Goal: Task Accomplishment & Management: Use online tool/utility

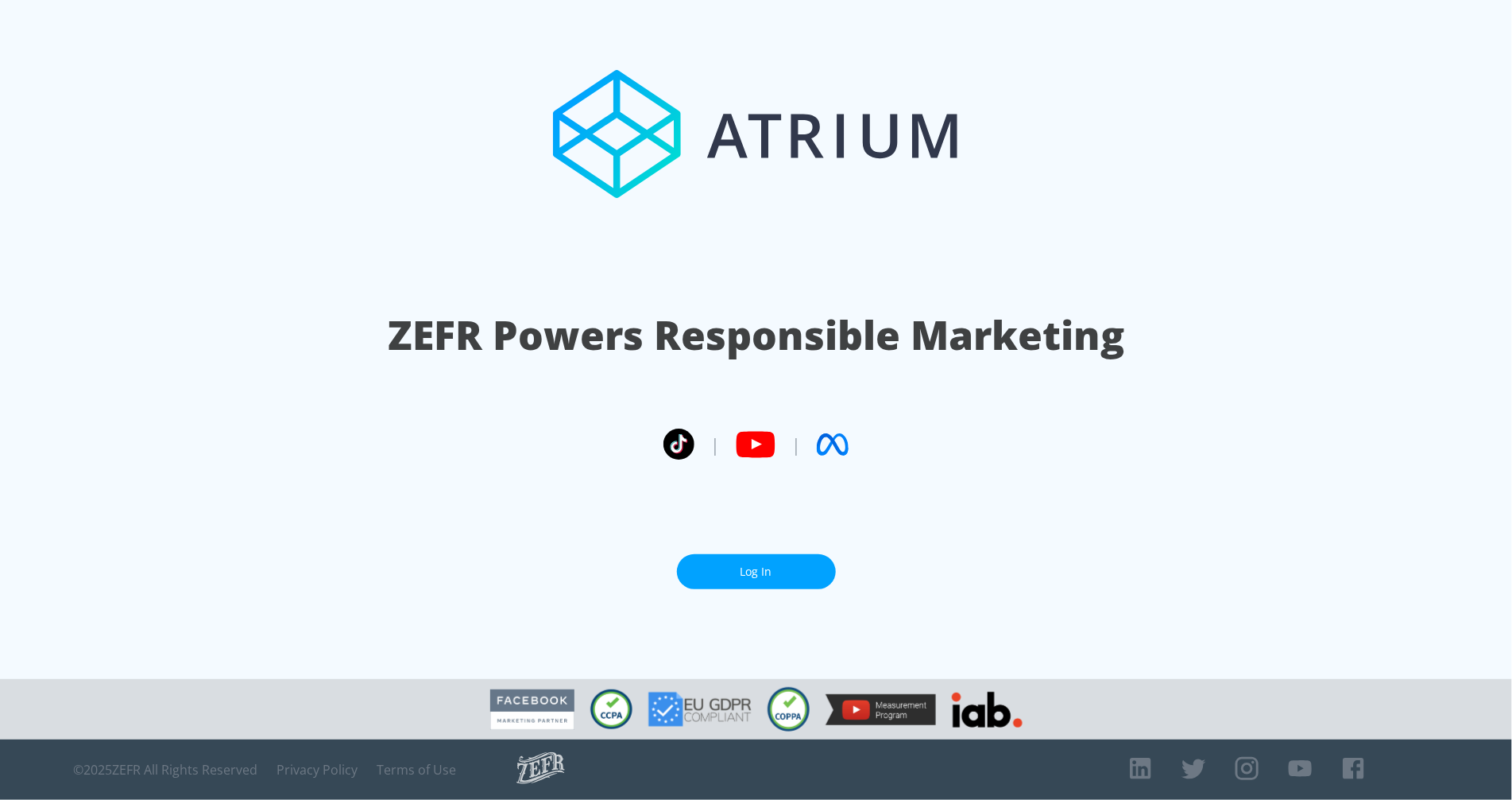
click at [726, 579] on link "Log In" at bounding box center [756, 571] width 159 height 36
click at [758, 583] on link "Log In" at bounding box center [756, 571] width 159 height 36
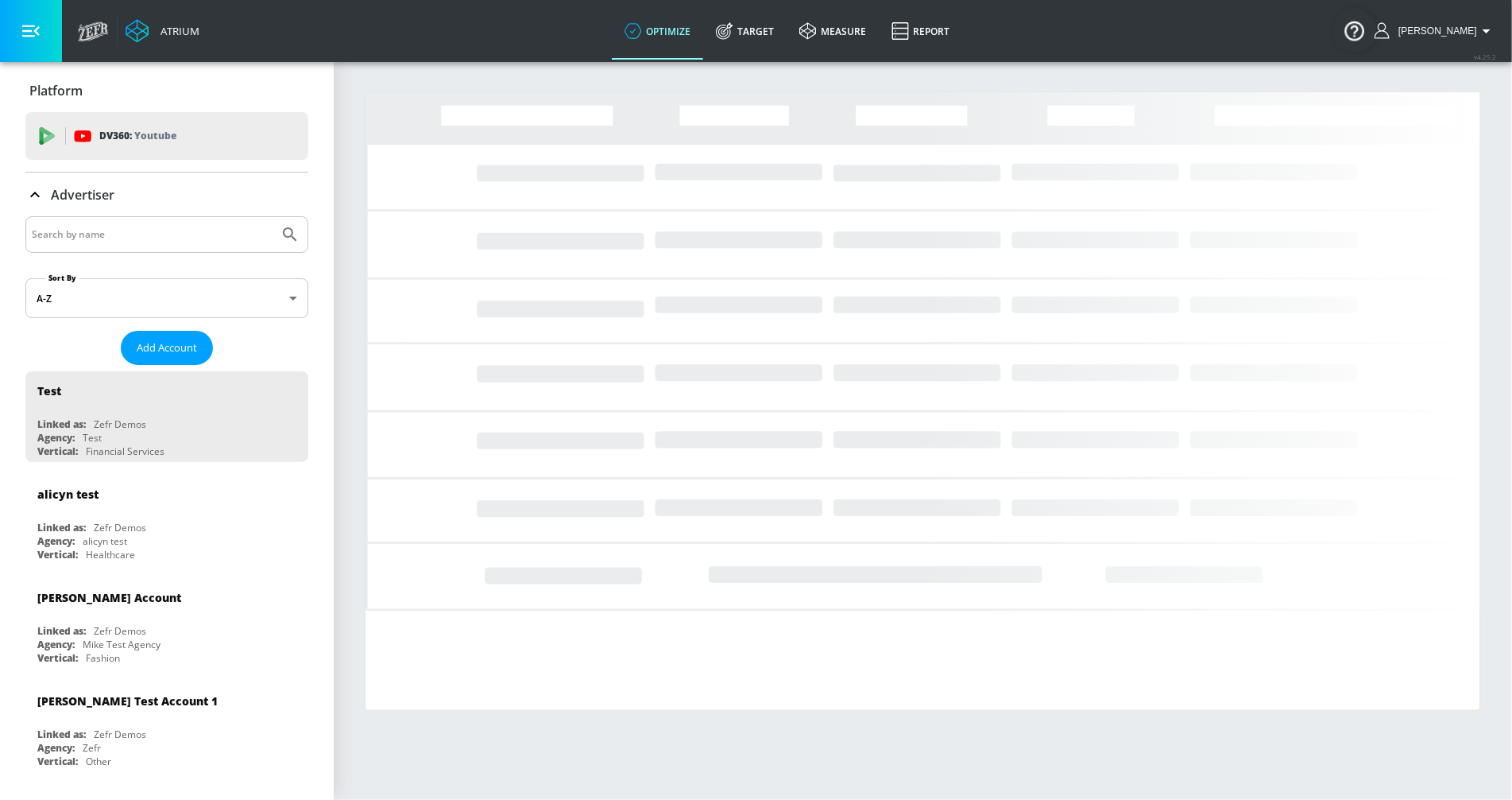
click at [109, 232] on input "Search by name" at bounding box center [152, 234] width 240 height 21
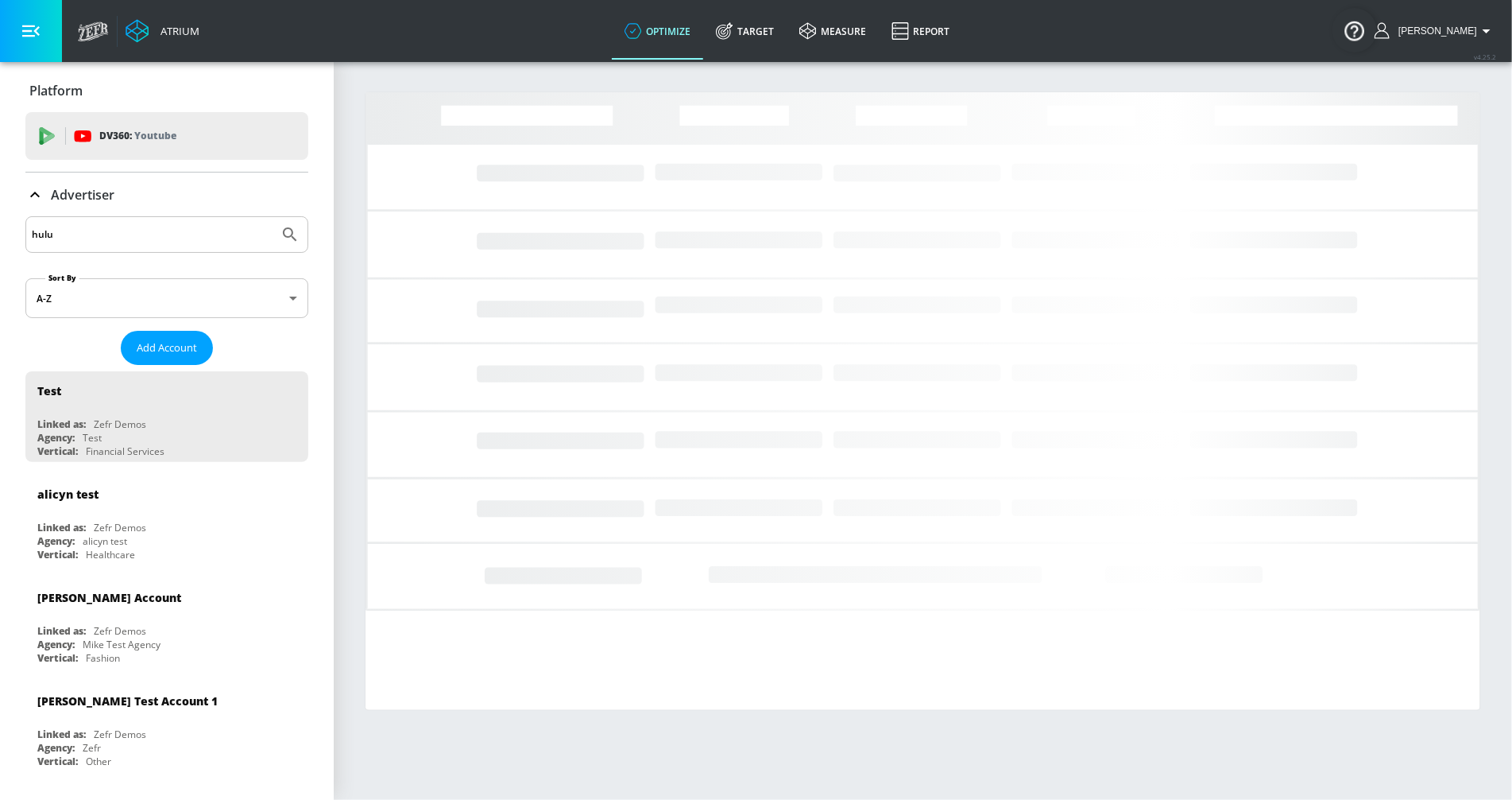
type input "hulu"
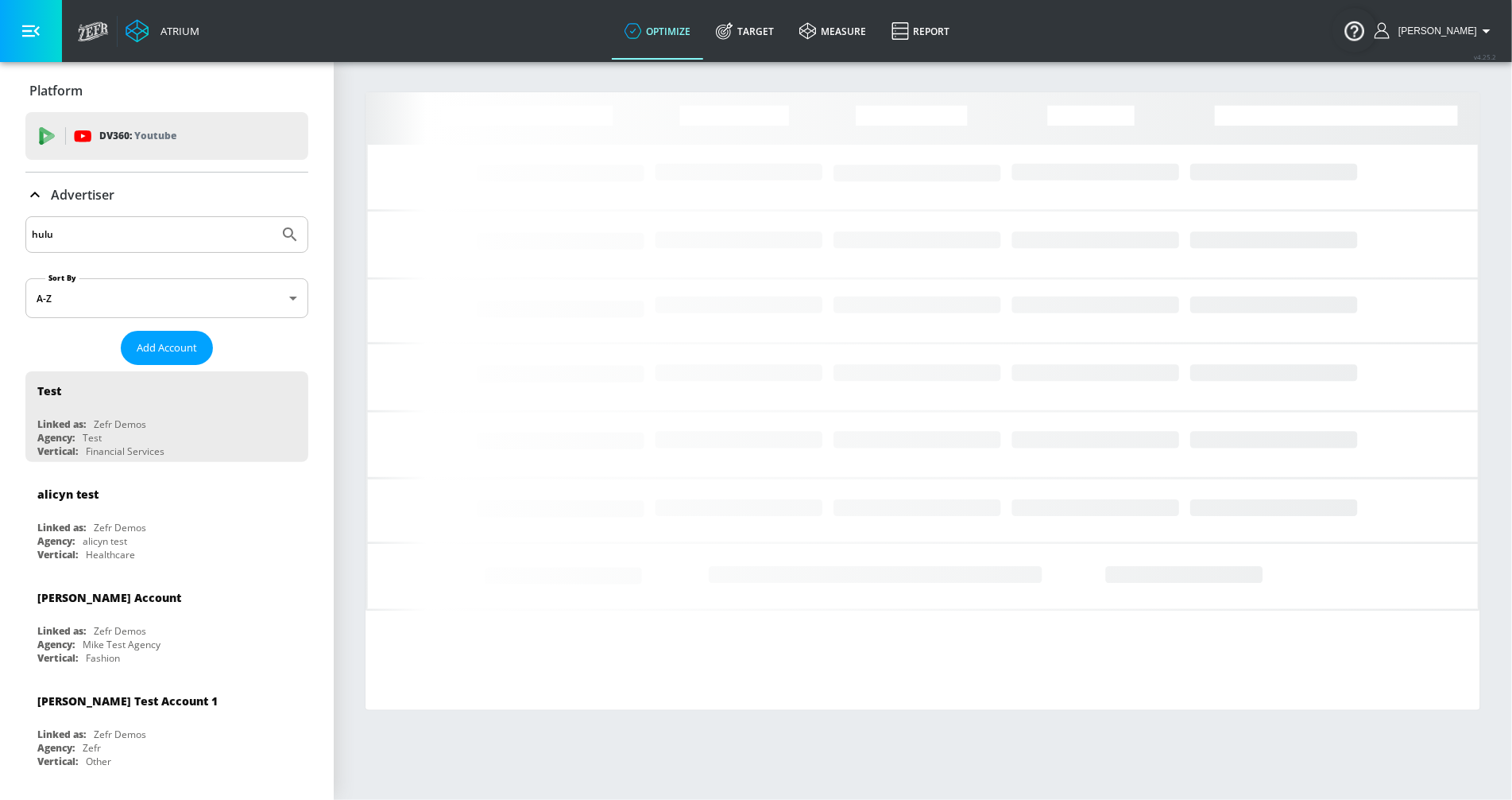
click at [272, 217] on button "Submit Search" at bounding box center [290, 234] width 35 height 35
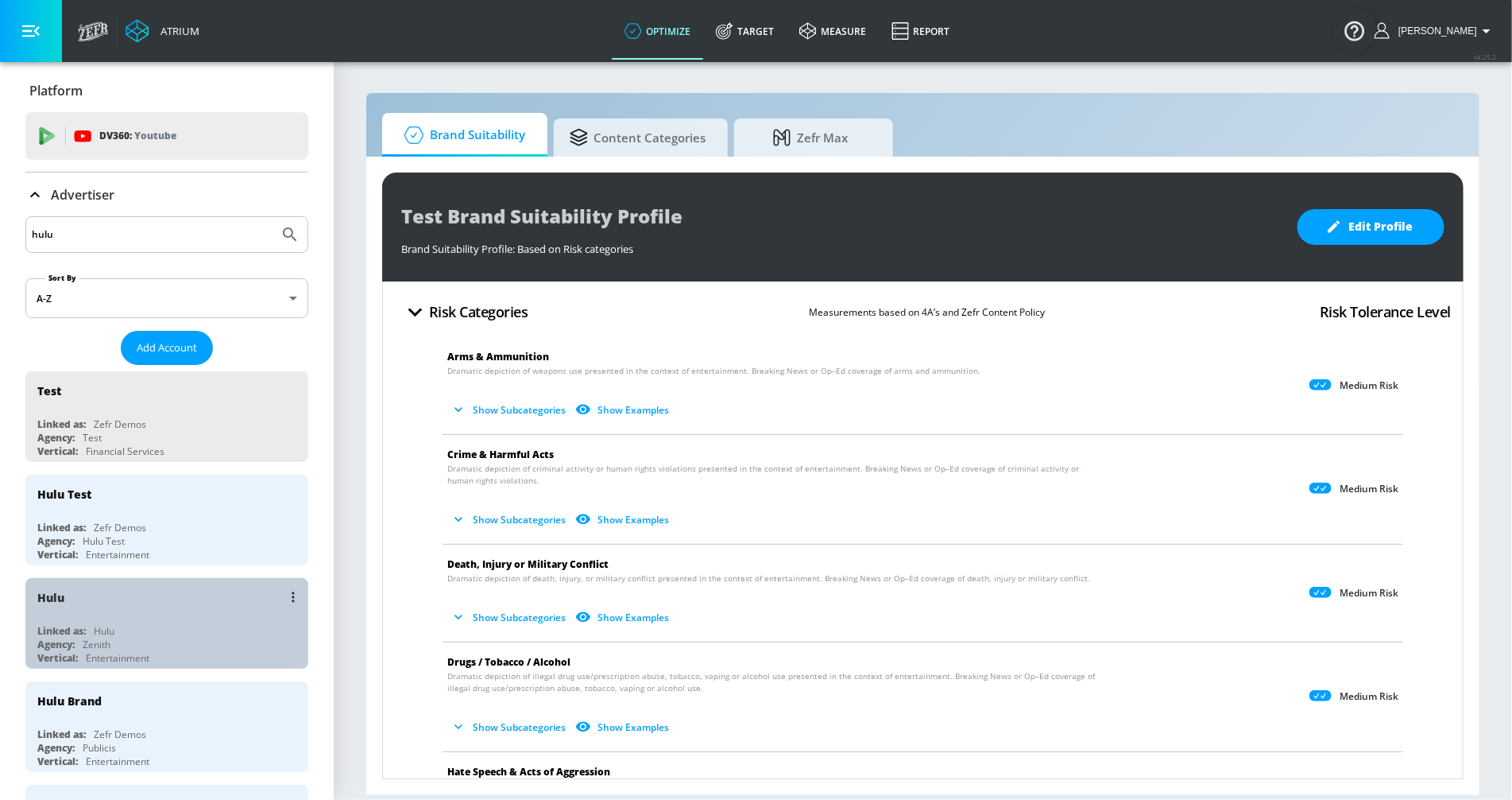
click at [97, 638] on div "Zenith" at bounding box center [97, 644] width 28 height 14
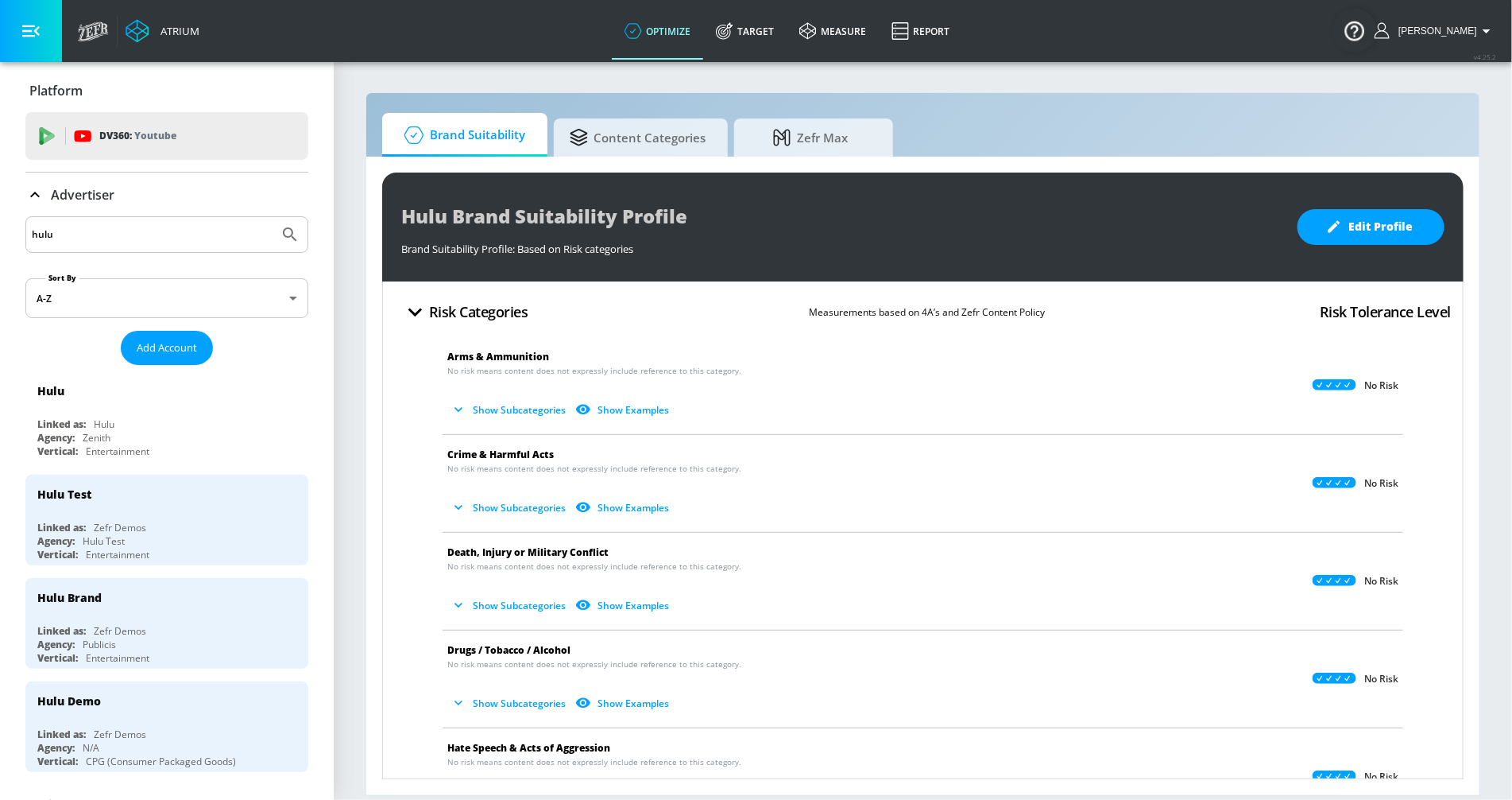
click at [761, 32] on link "Target" at bounding box center [745, 31] width 84 height 57
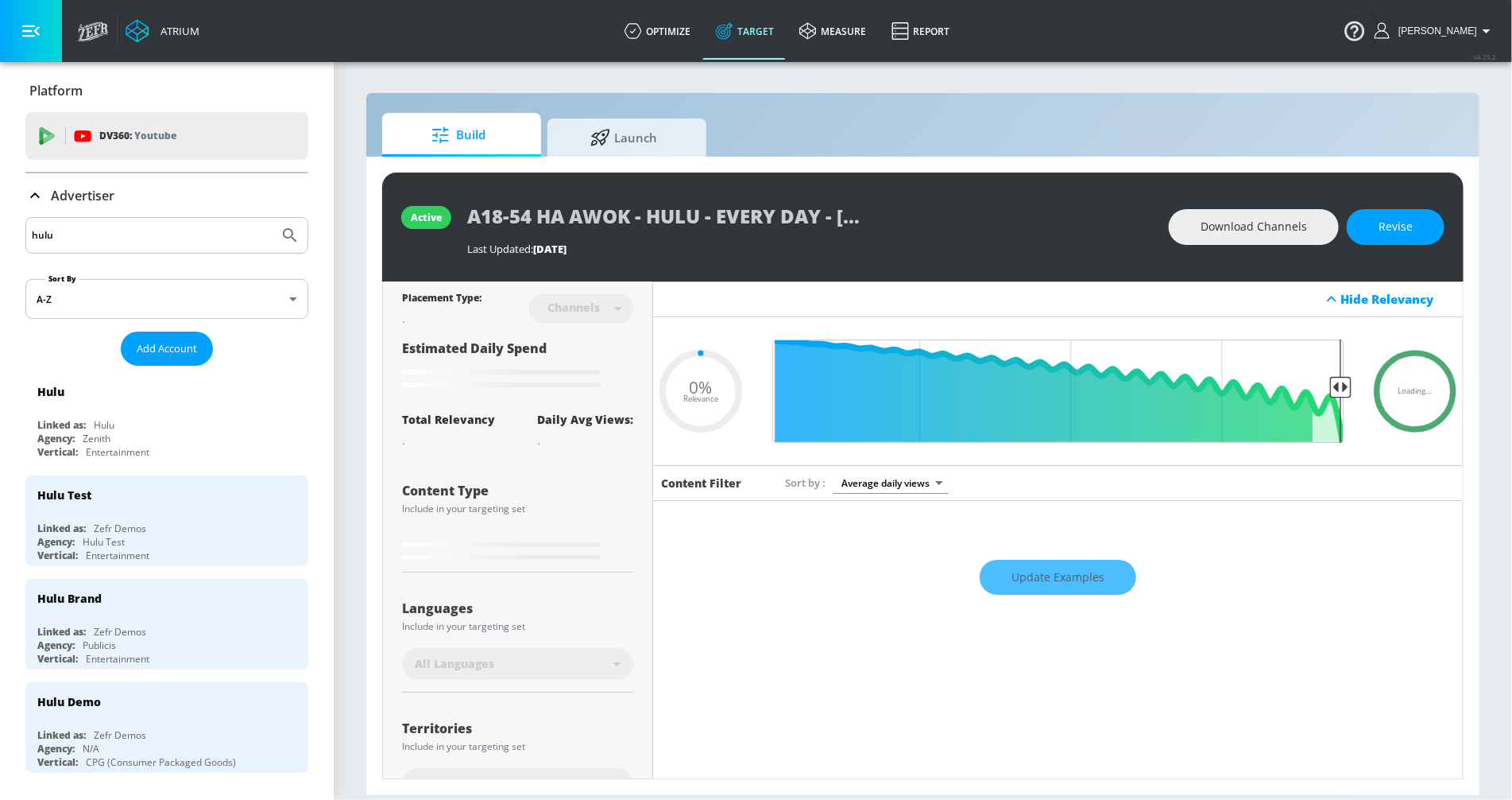
type input "0.05"
click at [73, 199] on p "Advertiser" at bounding box center [83, 195] width 64 height 17
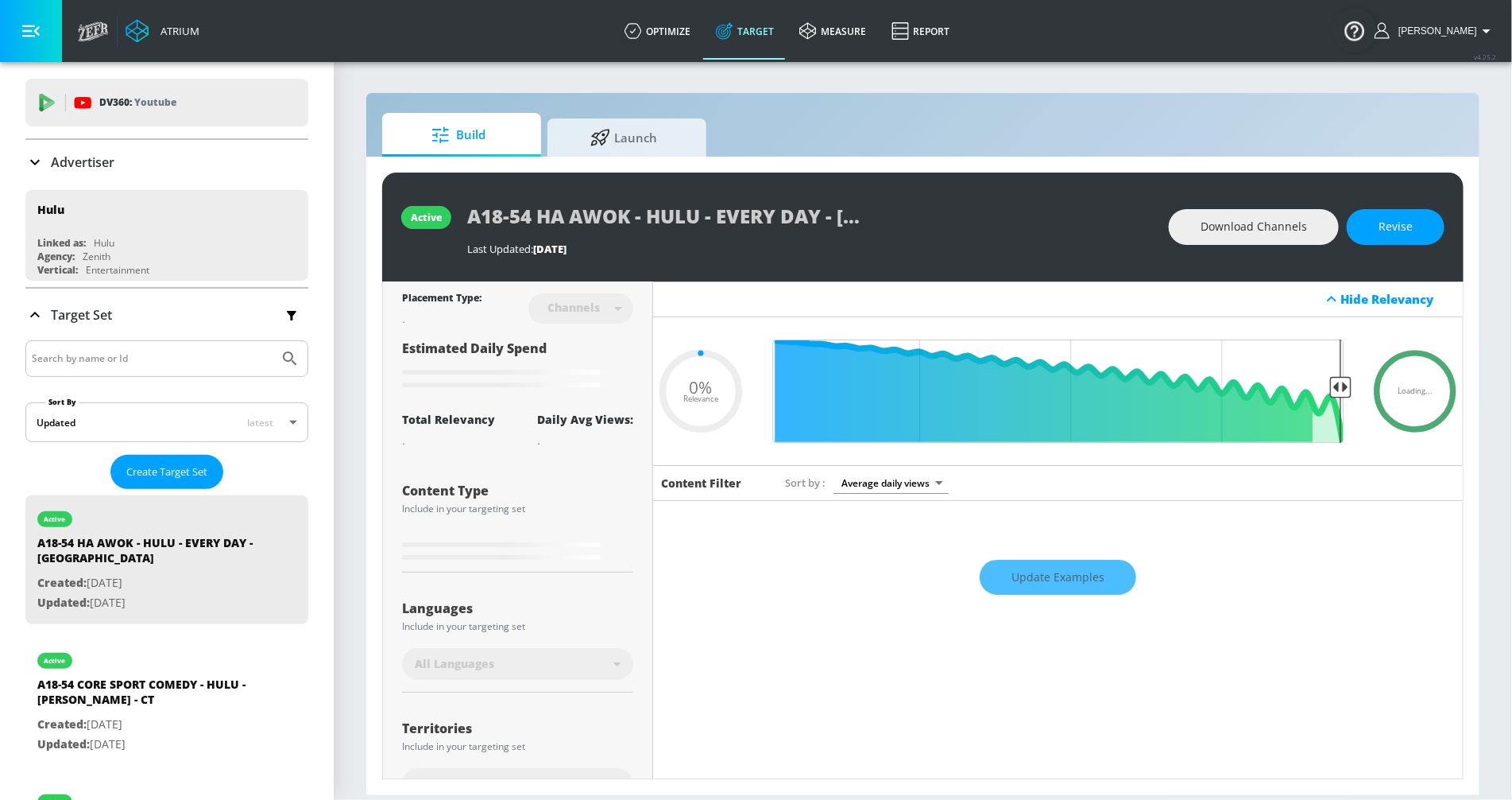
scroll to position [40, 0]
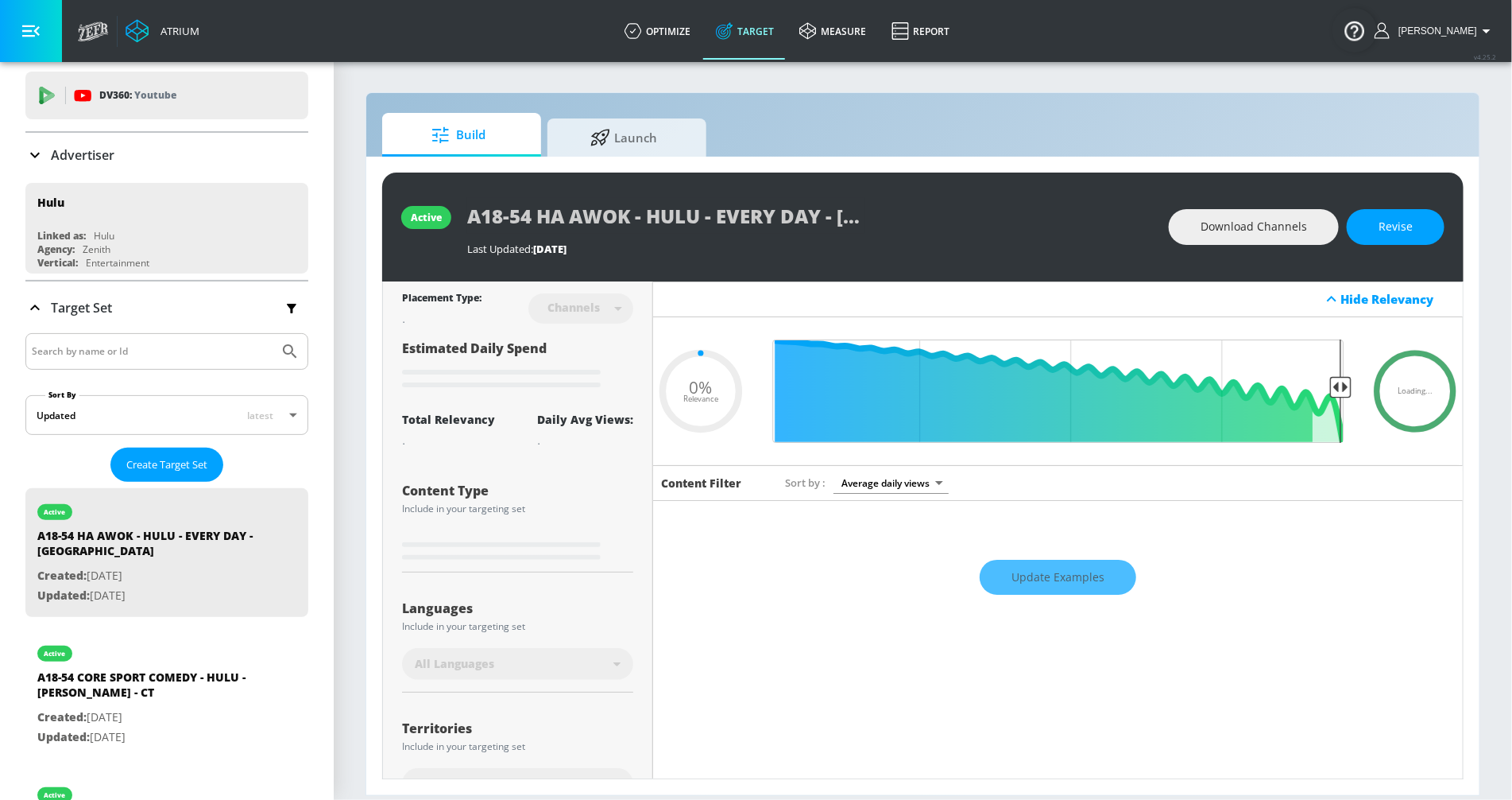
click at [40, 346] on input "Search by name or Id" at bounding box center [152, 351] width 240 height 21
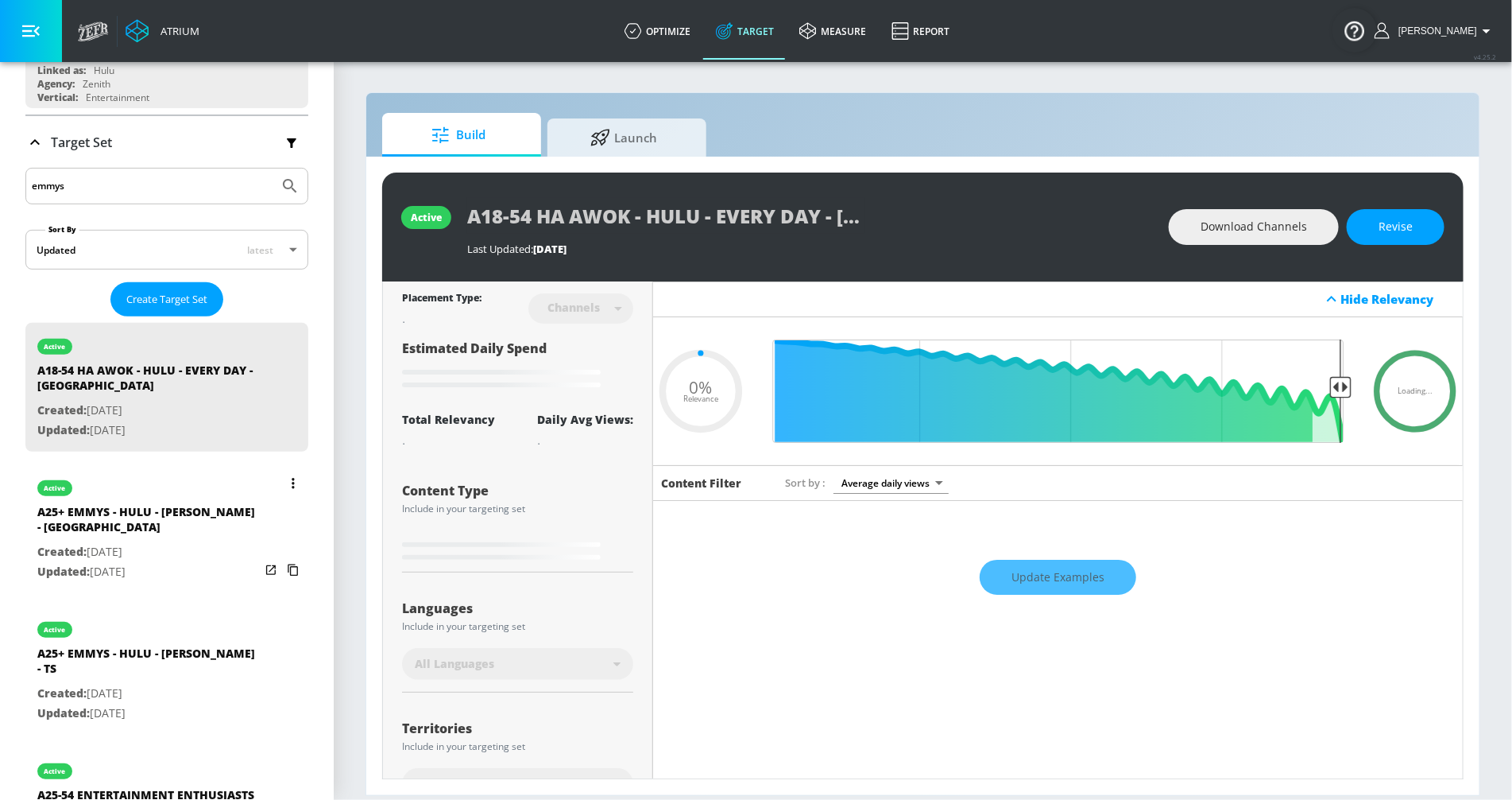
scroll to position [208, 0]
type input "emmys"
click at [74, 562] on span "Updated:" at bounding box center [64, 569] width 53 height 15
type input "A25+ EMMYS - HULU - MURDAUGH - CT"
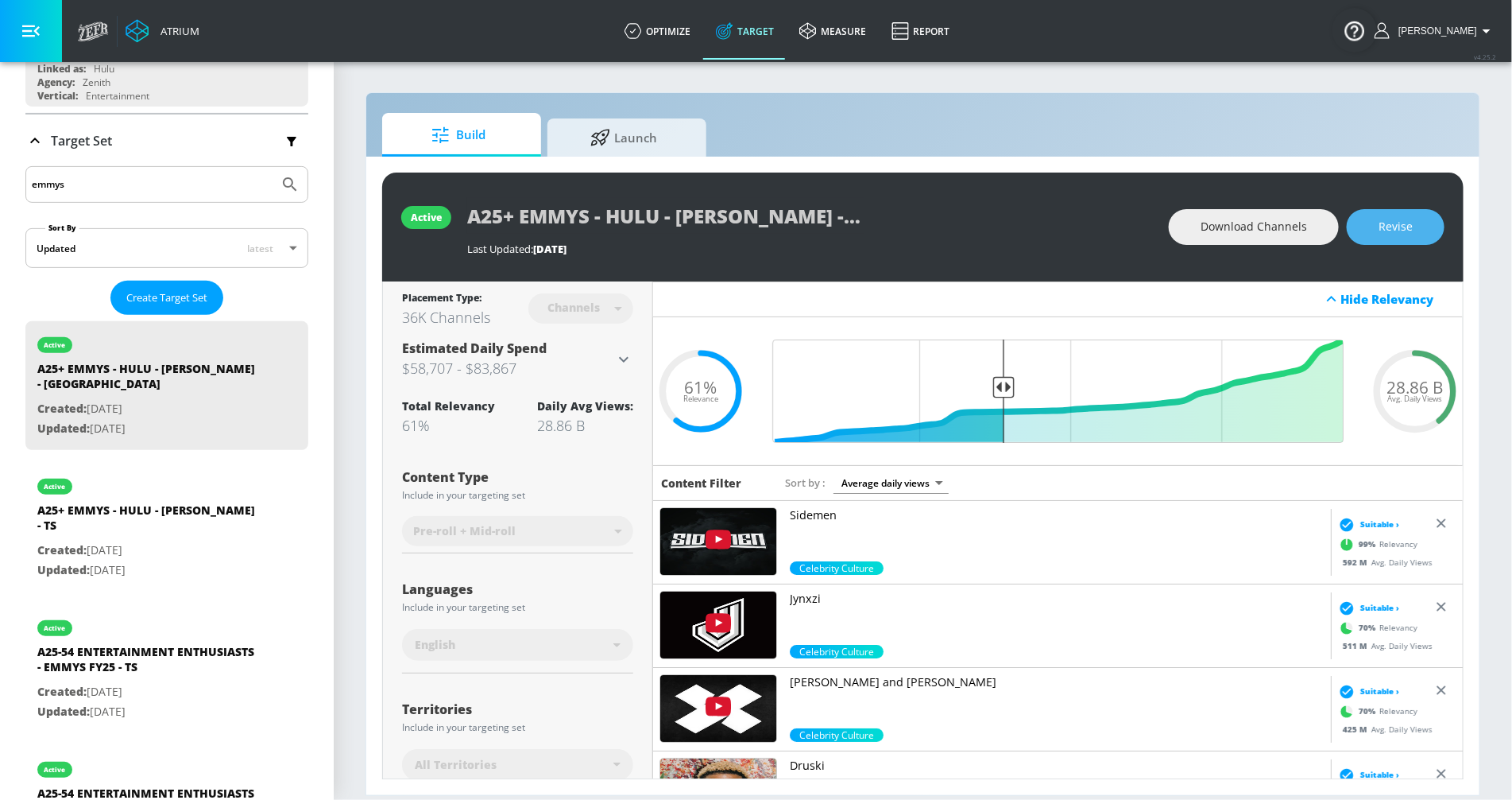
click at [1371, 225] on button "Revise" at bounding box center [1395, 226] width 97 height 36
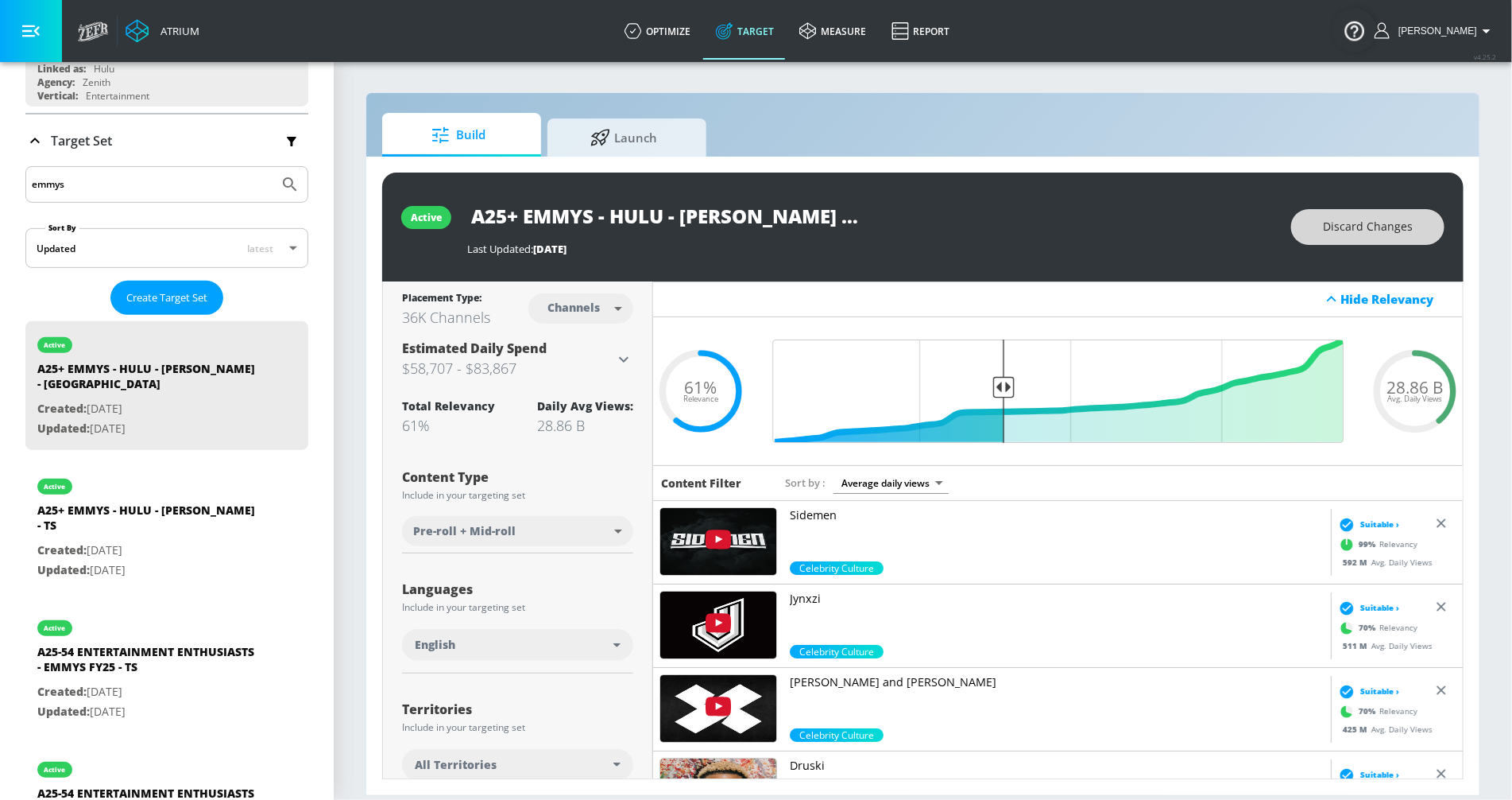
click at [1364, 228] on span "Discard Changes" at bounding box center [1368, 227] width 90 height 20
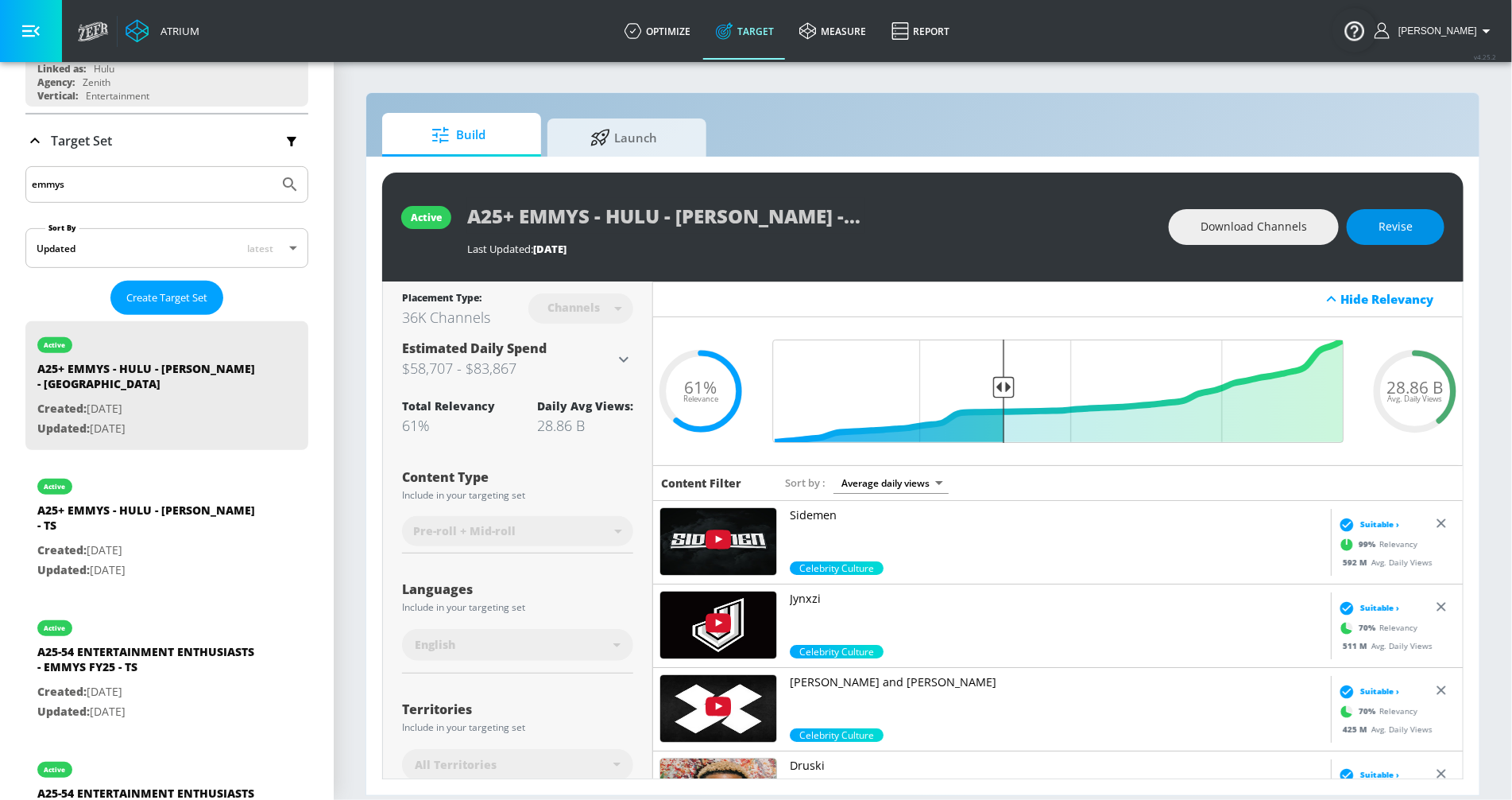
click at [1409, 231] on span "Revise" at bounding box center [1396, 227] width 35 height 20
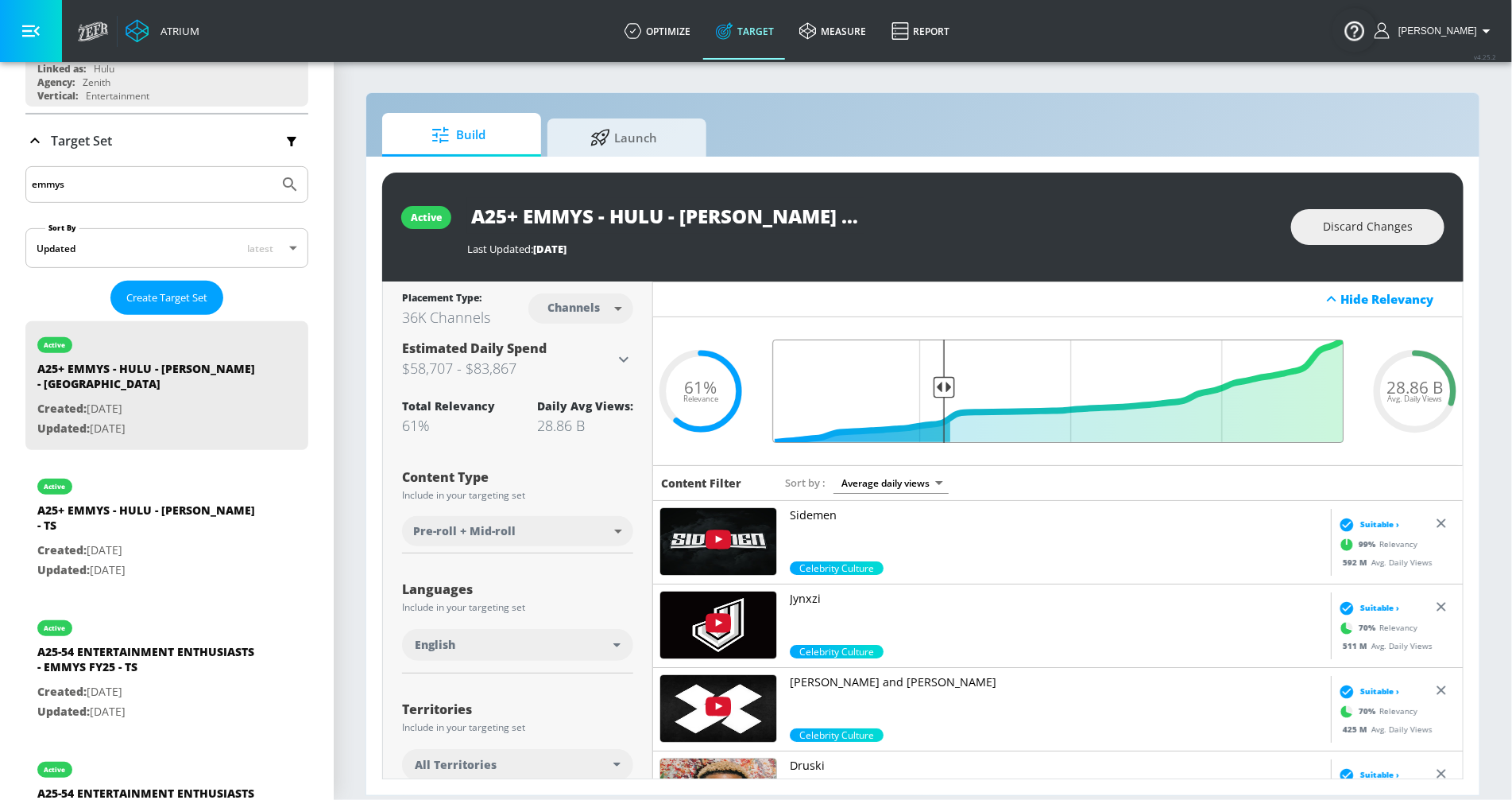
drag, startPoint x: 999, startPoint y: 389, endPoint x: 945, endPoint y: 392, distance: 54.1
click at [945, 391] on input "Final Threshold" at bounding box center [1057, 391] width 587 height 103
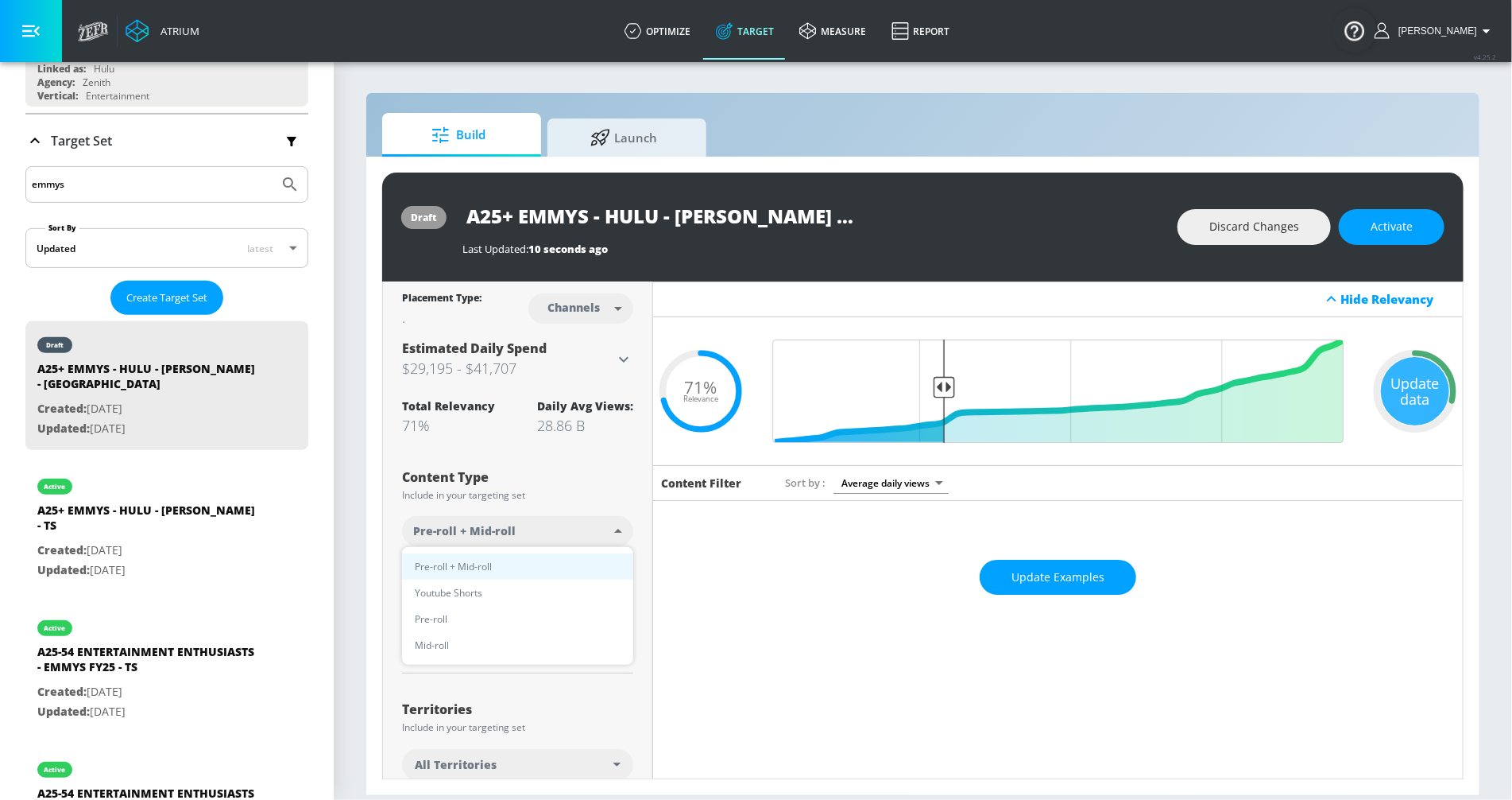
click at [567, 540] on body "Atrium optimize Target measure Report optimize Target measure Report v 4.25.2 R…" at bounding box center [756, 400] width 1512 height 800
click at [476, 565] on span "Pre-roll + Mid-roll" at bounding box center [453, 566] width 77 height 16
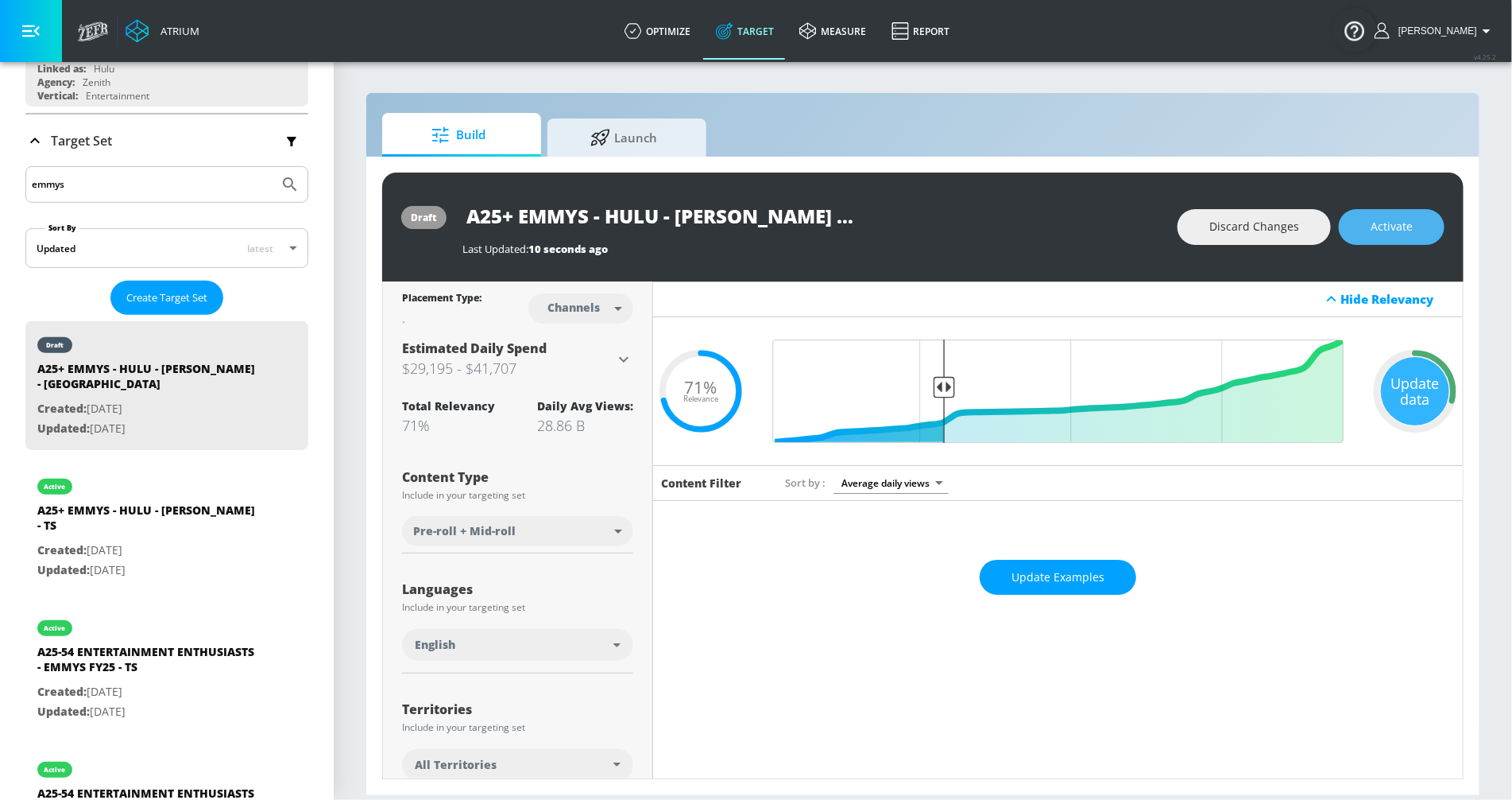
click at [1368, 232] on button "Activate" at bounding box center [1392, 226] width 106 height 36
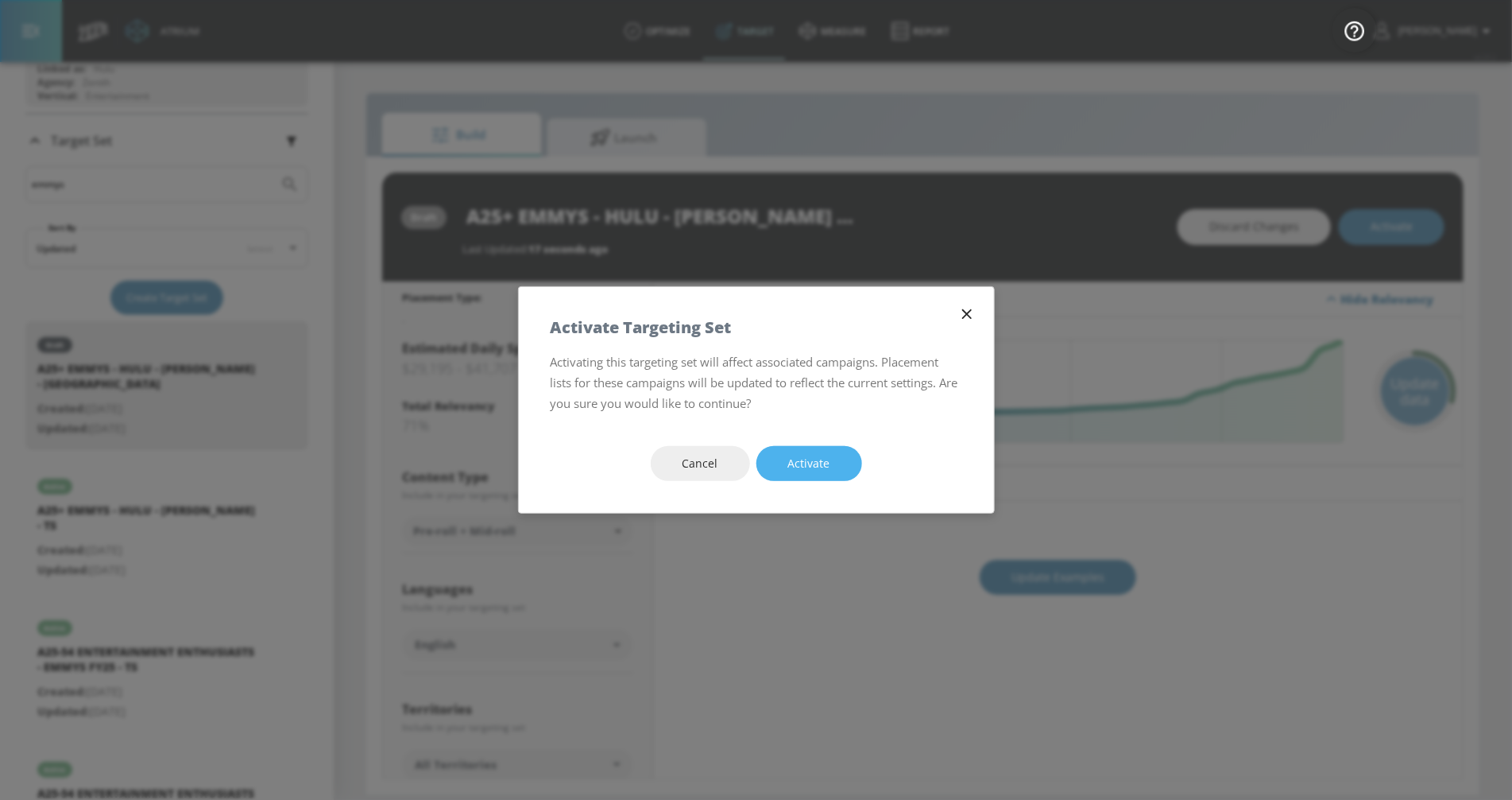
click at [796, 472] on span "Activate" at bounding box center [810, 464] width 42 height 20
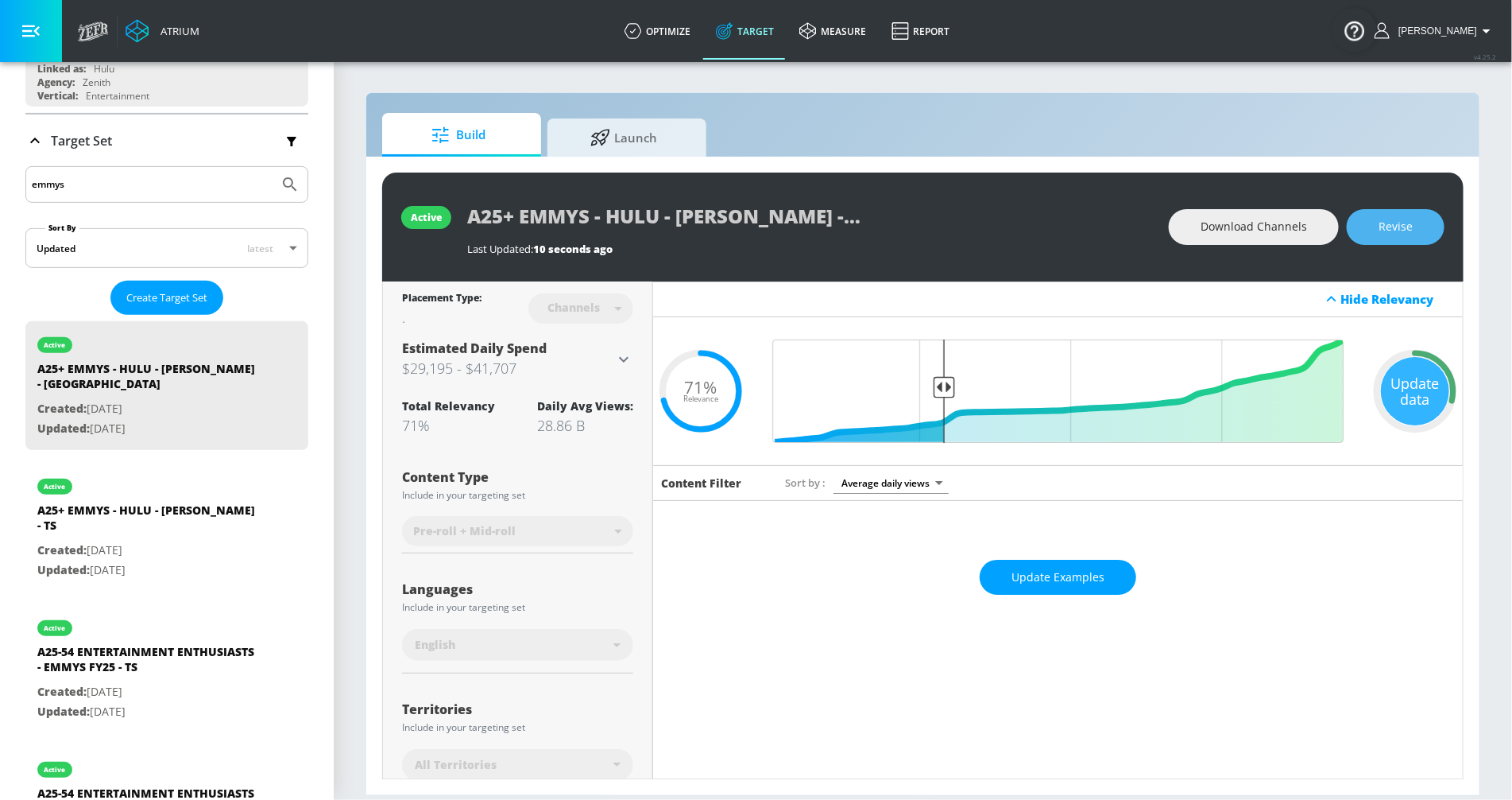
click at [1398, 238] on button "Revise" at bounding box center [1395, 226] width 97 height 36
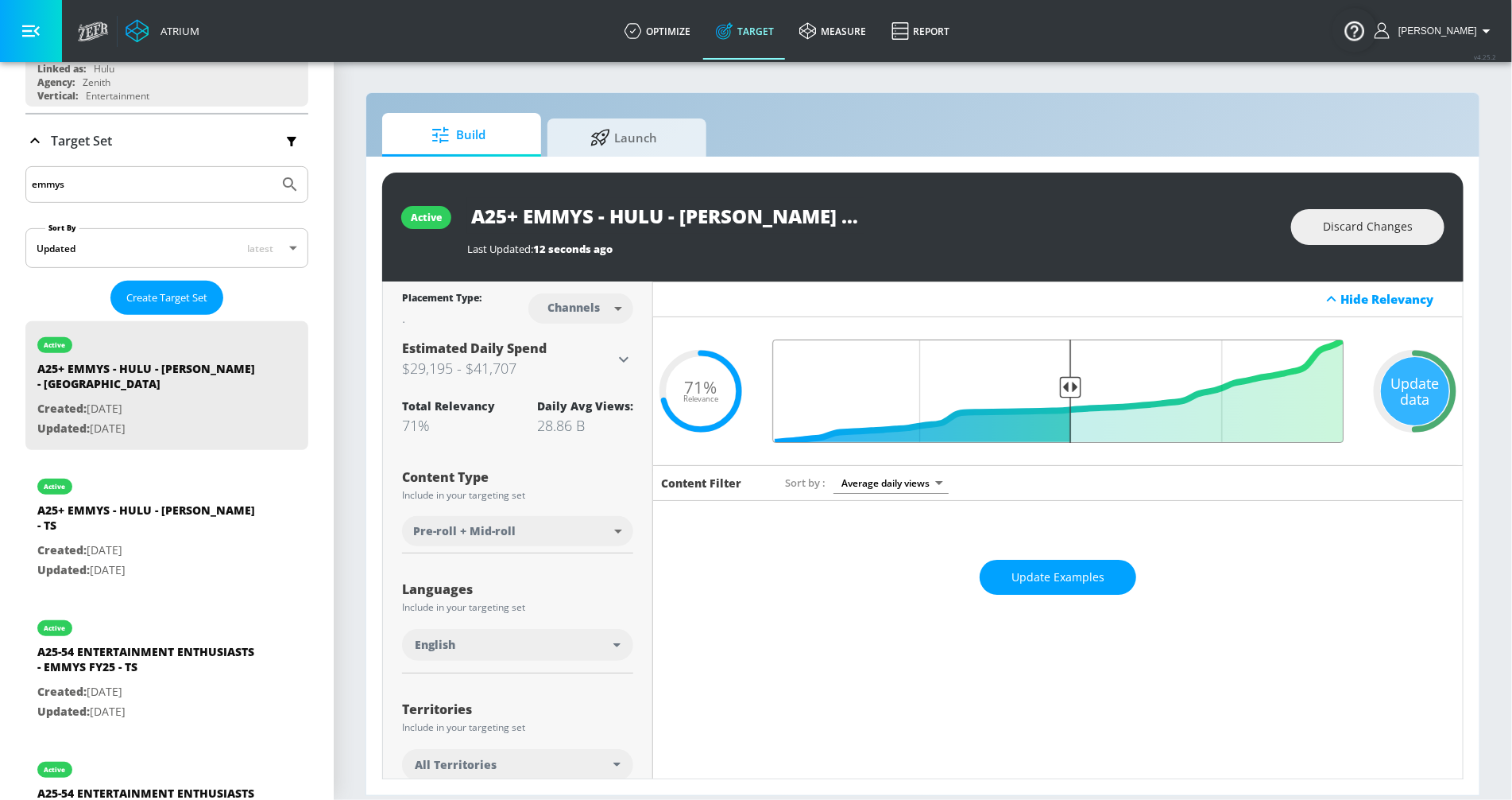
drag, startPoint x: 947, startPoint y: 388, endPoint x: 1069, endPoint y: 388, distance: 122.0
type input "0.5"
click at [1070, 388] on input "Final Threshold" at bounding box center [1057, 391] width 587 height 103
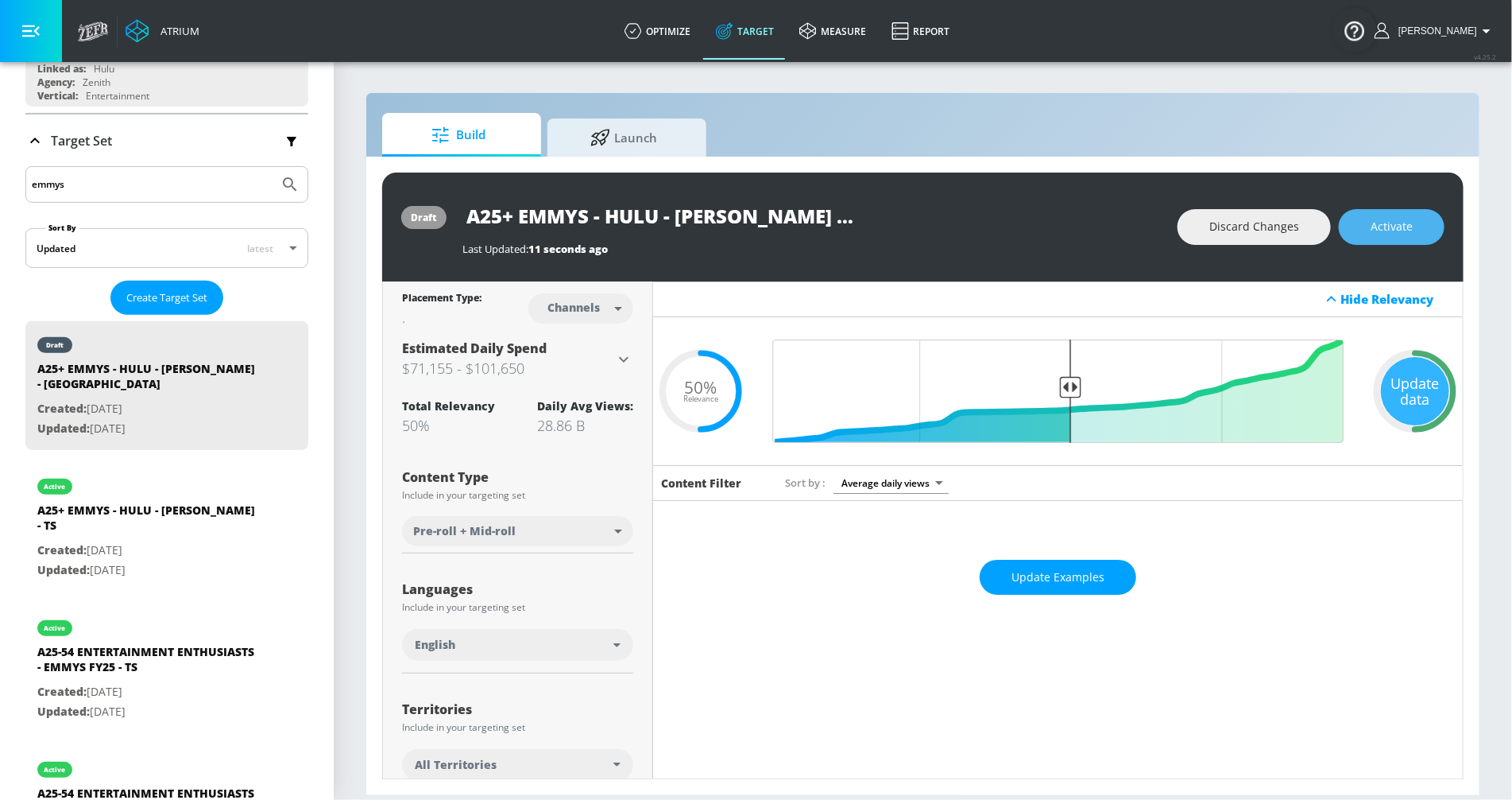
click at [1361, 234] on button "Activate" at bounding box center [1392, 226] width 106 height 36
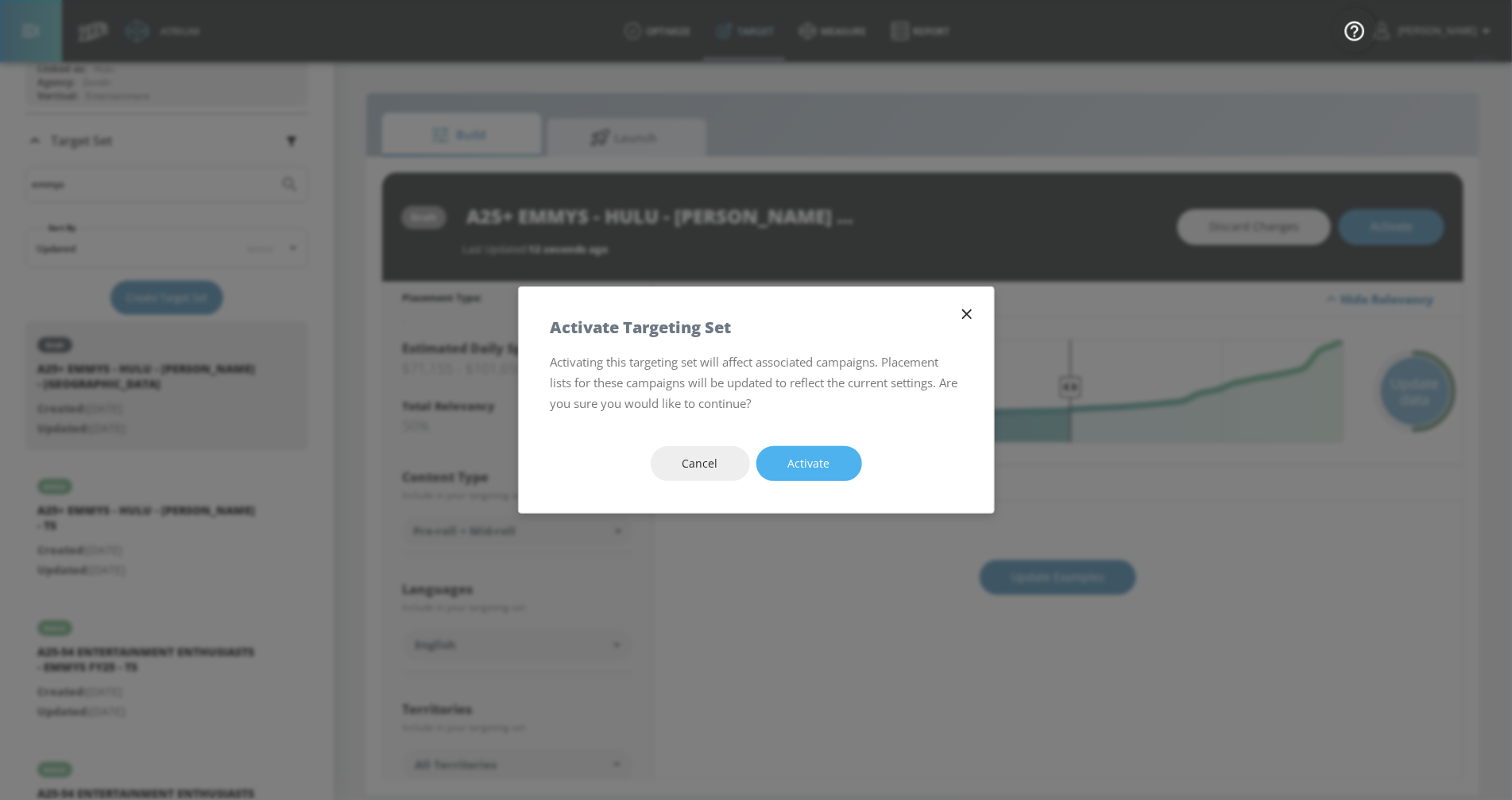
click at [792, 475] on button "Activate" at bounding box center [810, 463] width 106 height 36
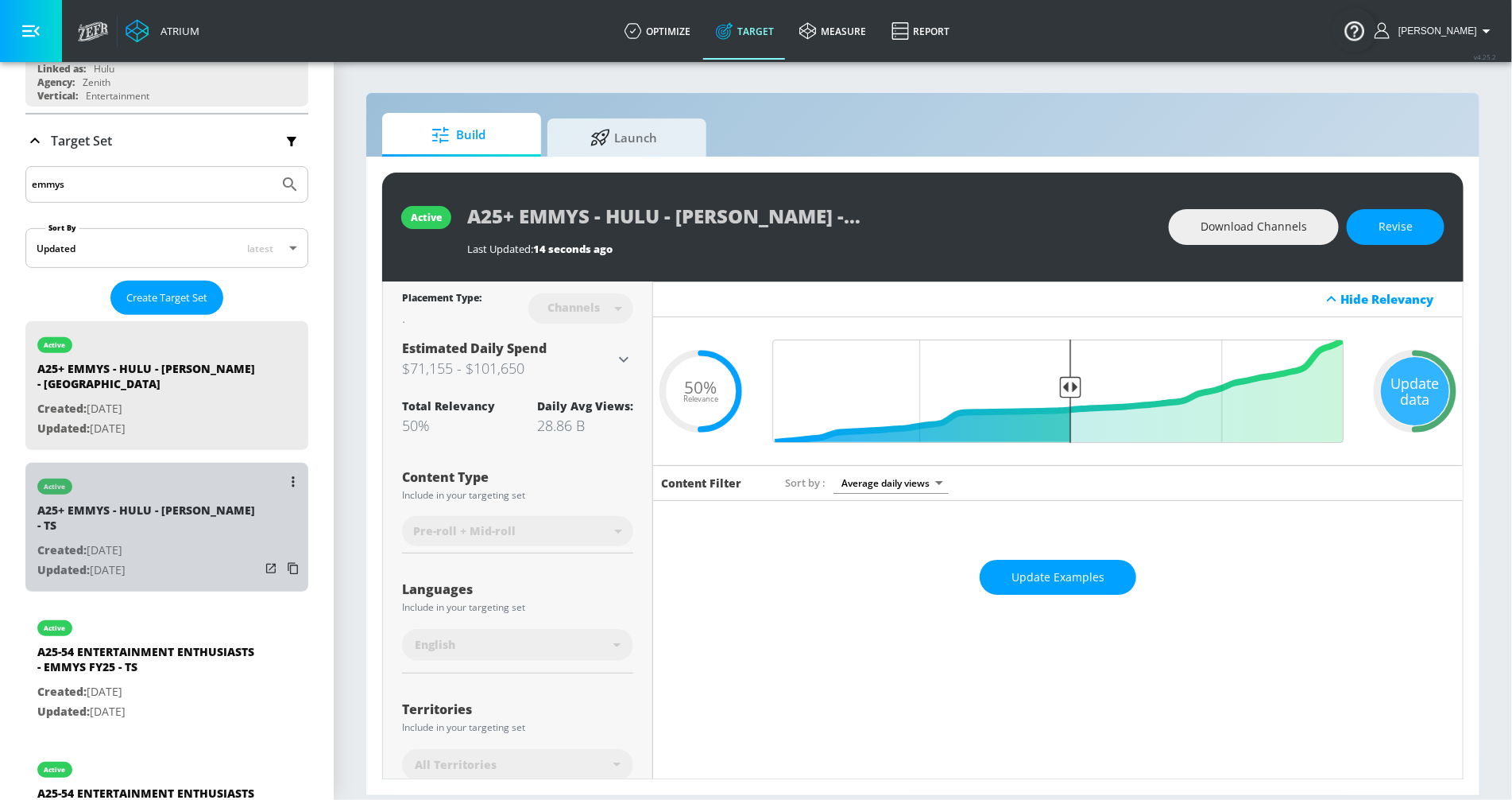
click at [195, 540] on p "Created: Sep. 01, 2025" at bounding box center [148, 550] width 222 height 20
type input "A25+ EMMYS - HULU - MURDAUGH - TS"
type input "videos"
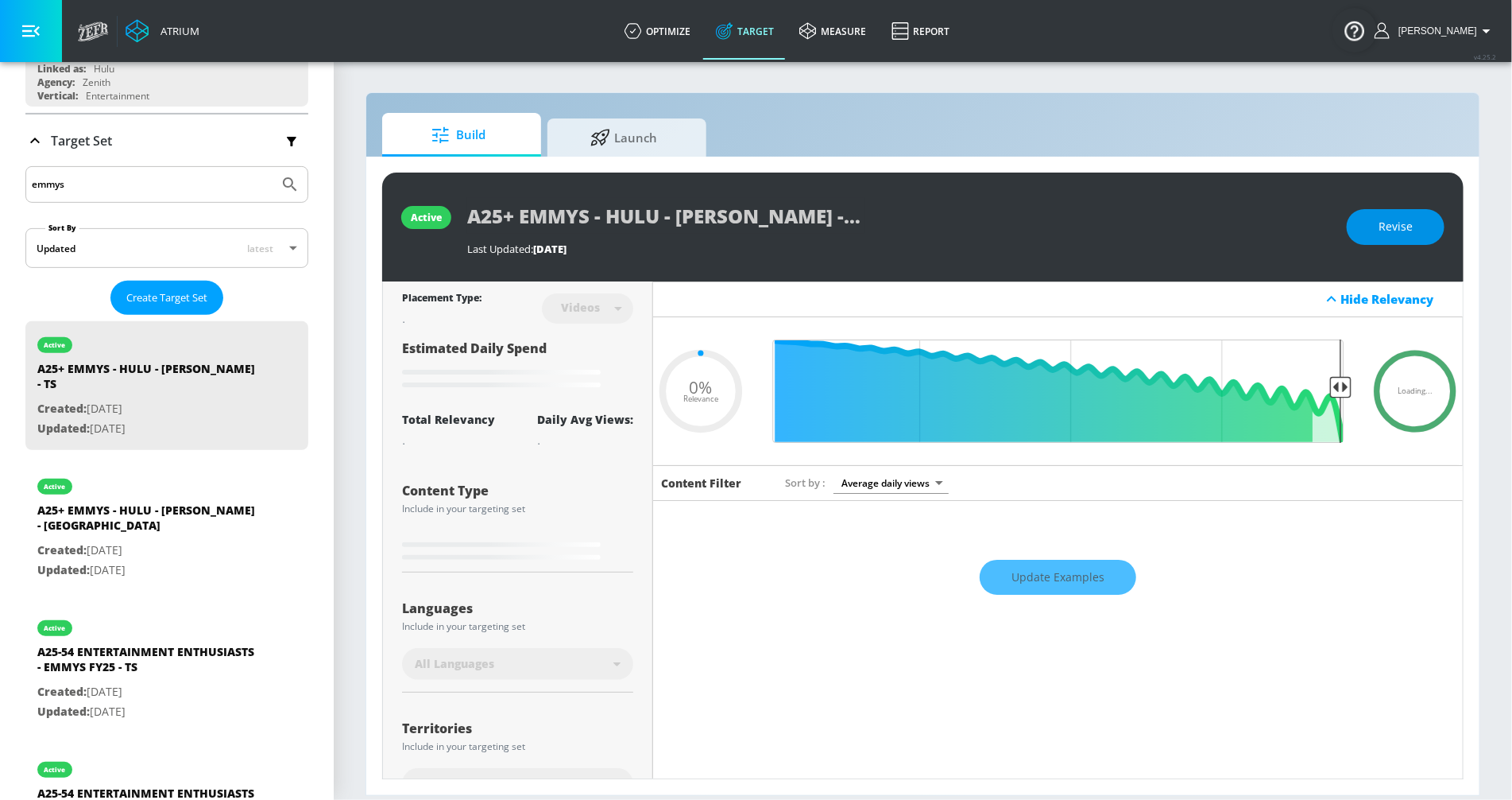
click at [1393, 235] on span "Revise" at bounding box center [1396, 227] width 35 height 20
type input "0.61"
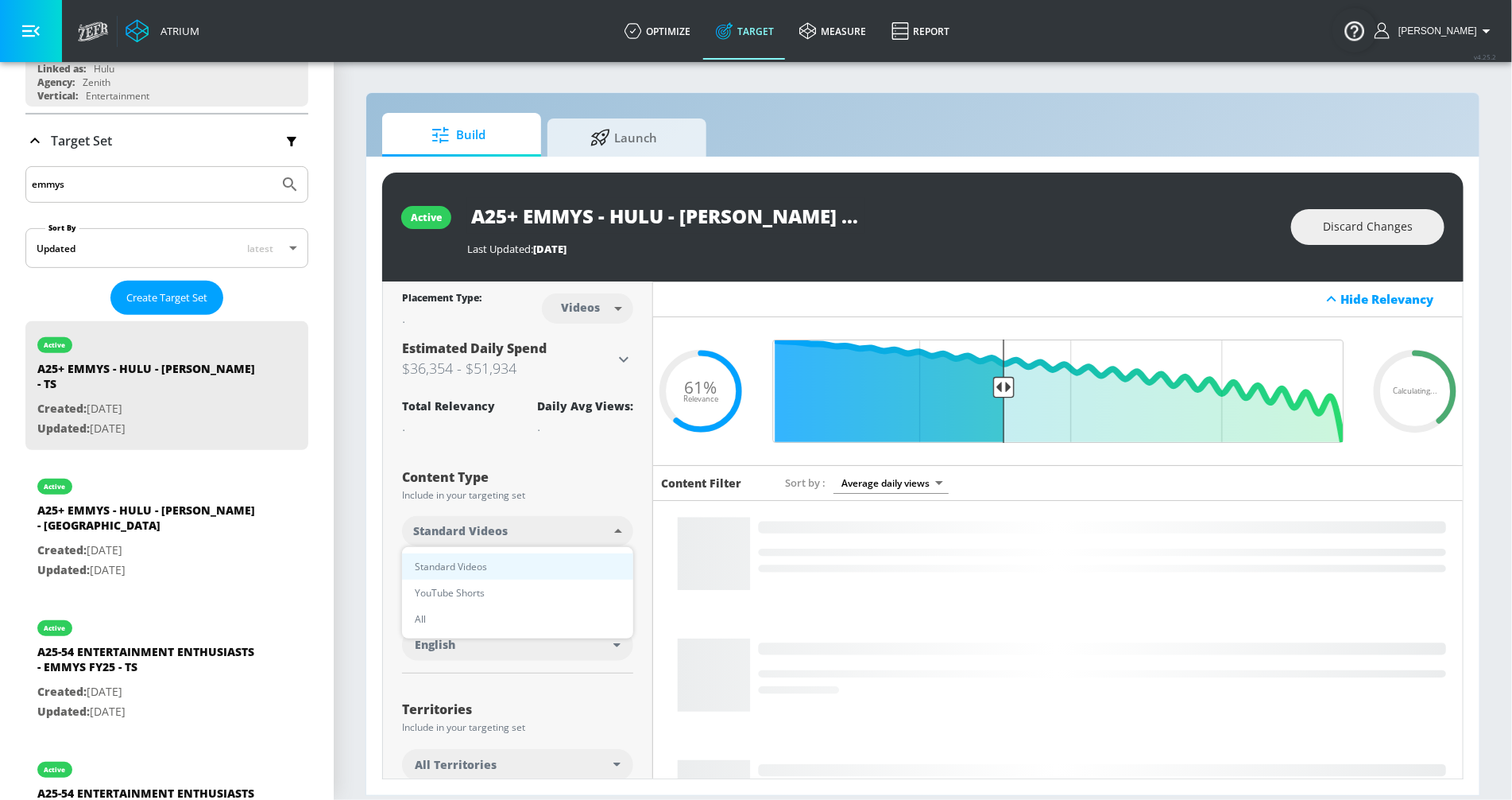
click at [464, 537] on body "Atrium optimize Target measure Report optimize Target measure Report v 4.25.2 R…" at bounding box center [756, 400] width 1512 height 800
click at [415, 619] on span "All" at bounding box center [420, 619] width 11 height 16
type input "all"
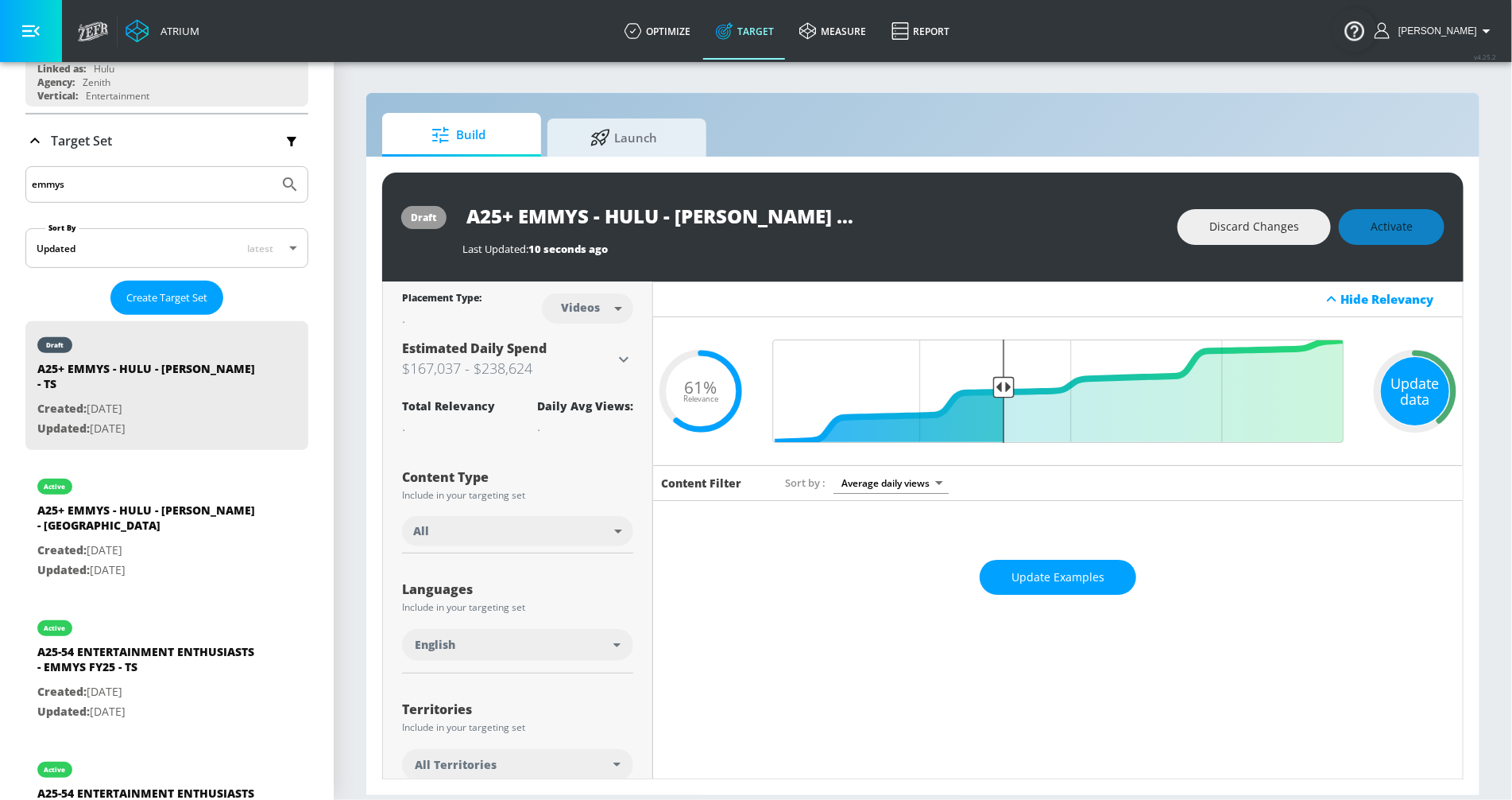
click at [1418, 419] on div "Update data" at bounding box center [1415, 391] width 68 height 68
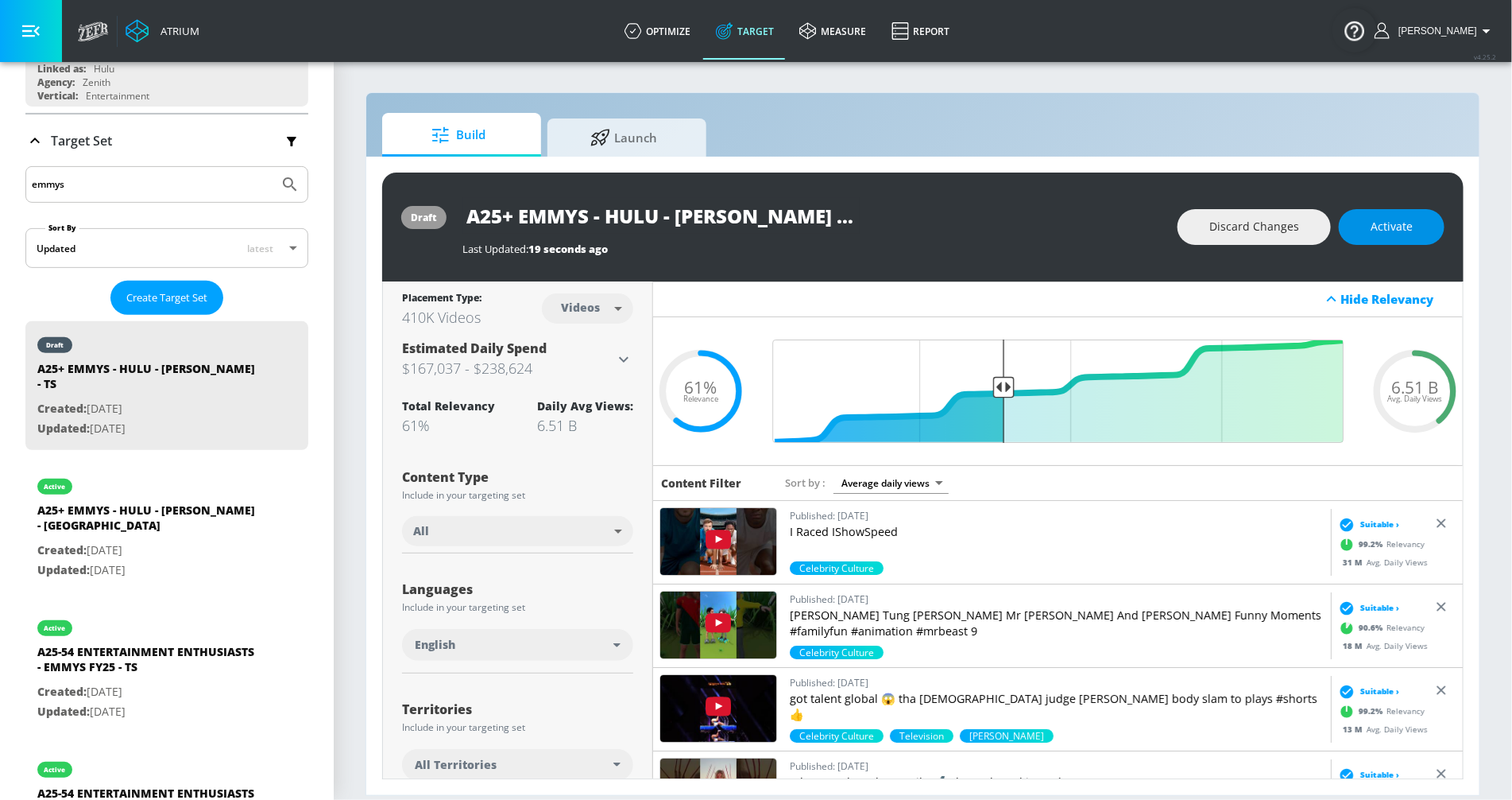
click at [1362, 234] on button "Activate" at bounding box center [1392, 226] width 106 height 36
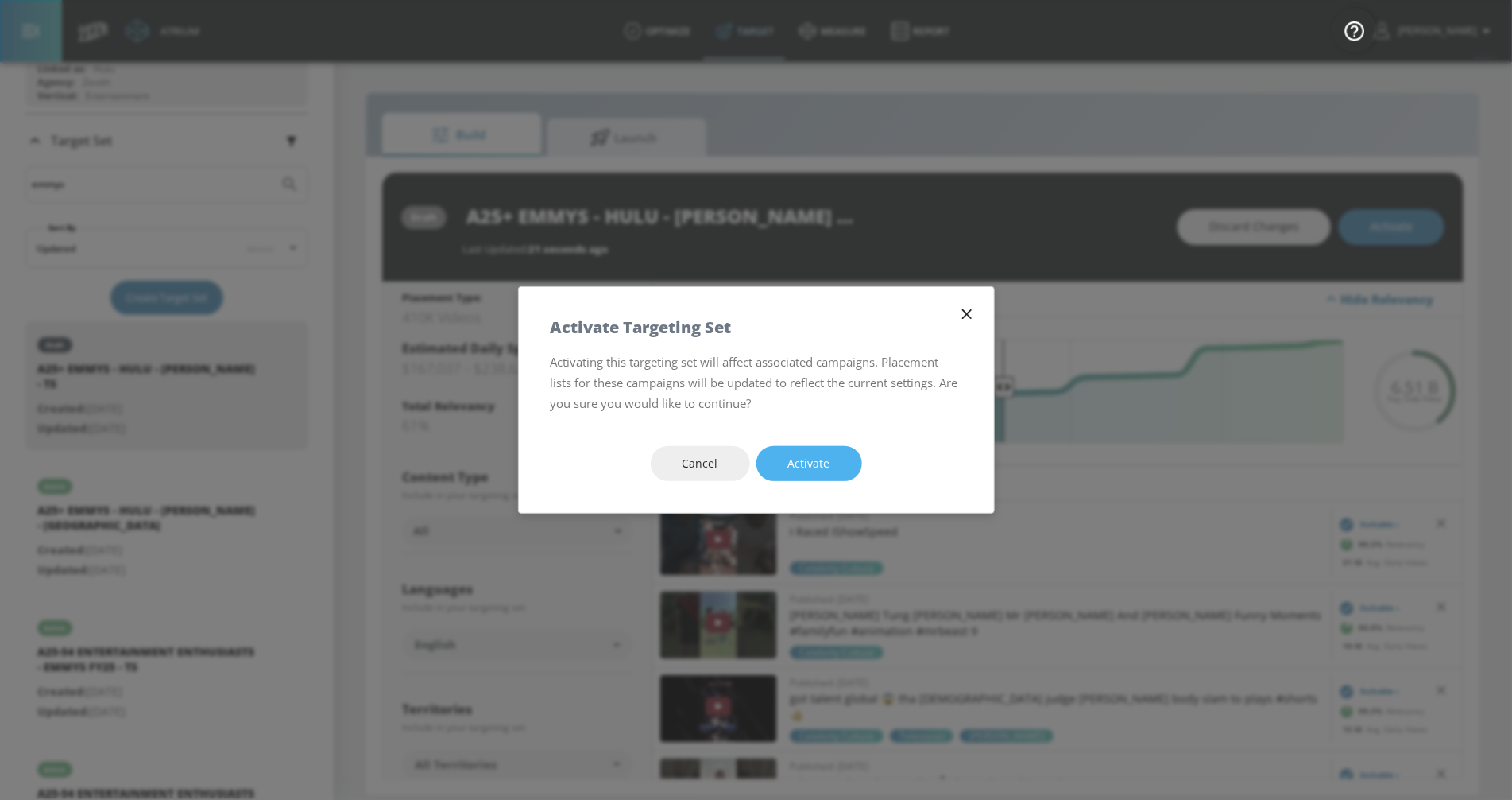
click at [802, 479] on button "Activate" at bounding box center [810, 463] width 106 height 36
